Goal: Information Seeking & Learning: Stay updated

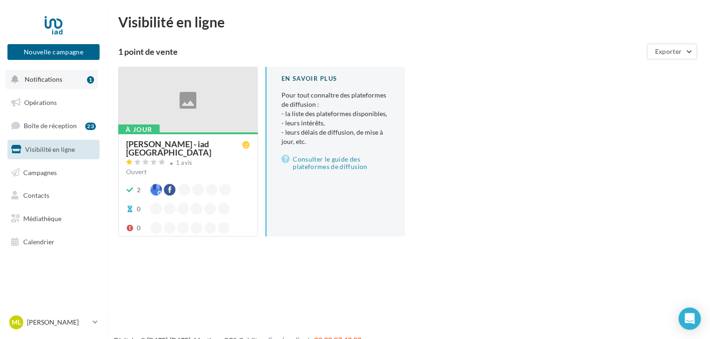
click at [46, 76] on span "Notifications" at bounding box center [44, 79] width 38 height 8
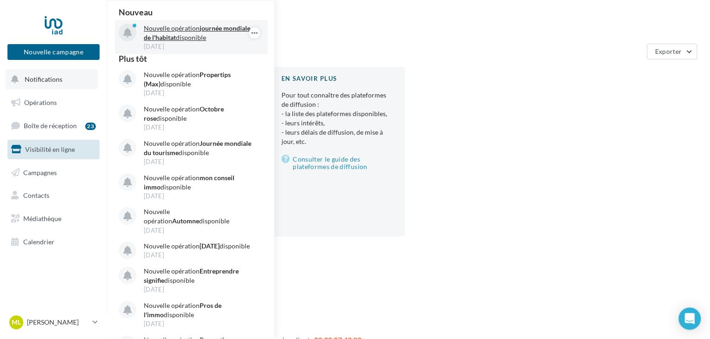
click at [171, 34] on strong "journée mondiale de l'habitat" at bounding box center [197, 32] width 106 height 17
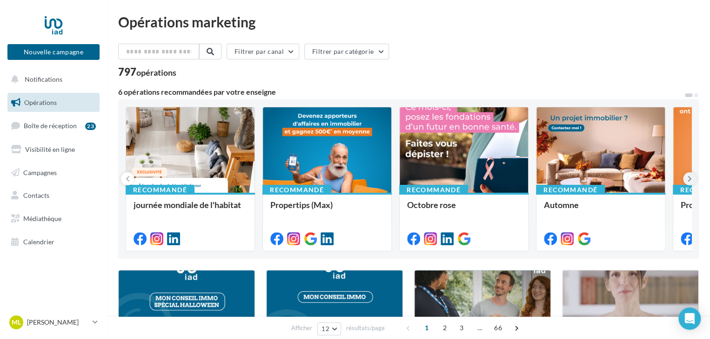
click at [691, 182] on icon at bounding box center [689, 178] width 4 height 9
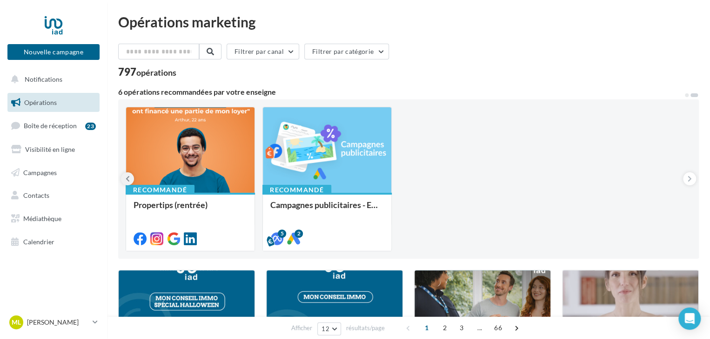
click at [130, 177] on button at bounding box center [127, 179] width 13 height 13
